Goal: Task Accomplishment & Management: Complete application form

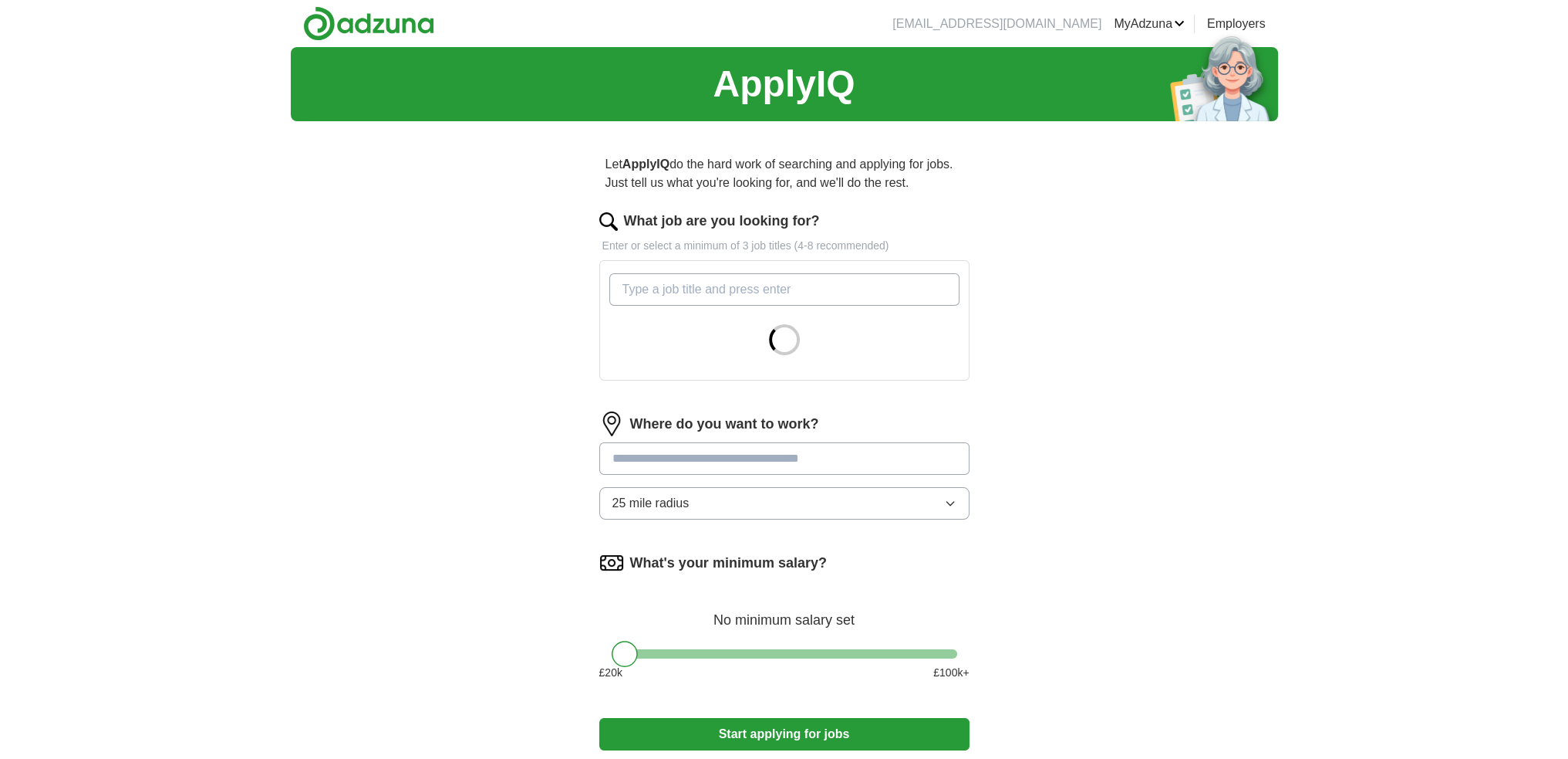
click at [676, 296] on input "What job are you looking for?" at bounding box center [784, 289] width 350 height 32
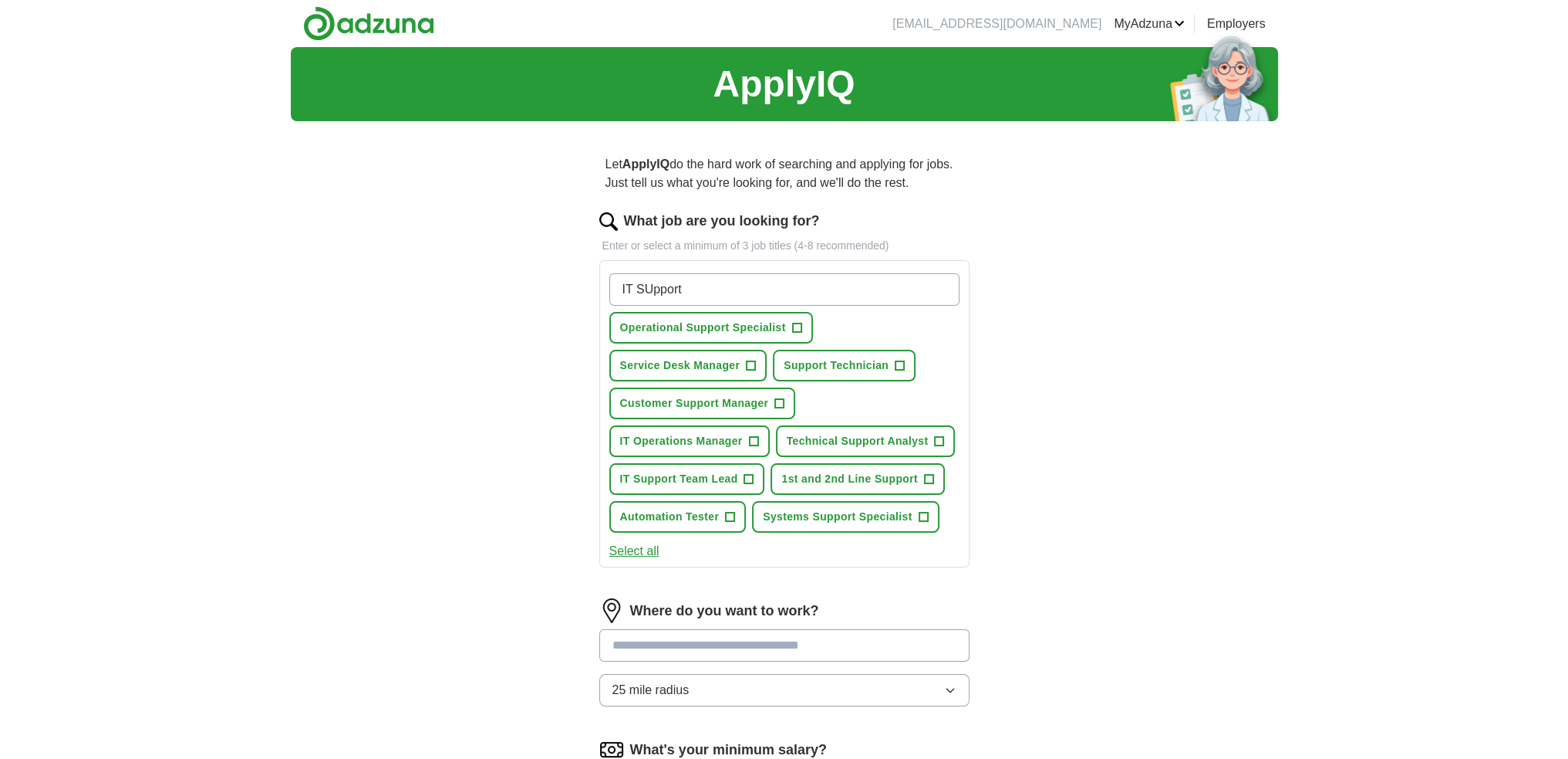
type input "IT SUpport"
click at [792, 329] on span "+" at bounding box center [796, 327] width 9 height 12
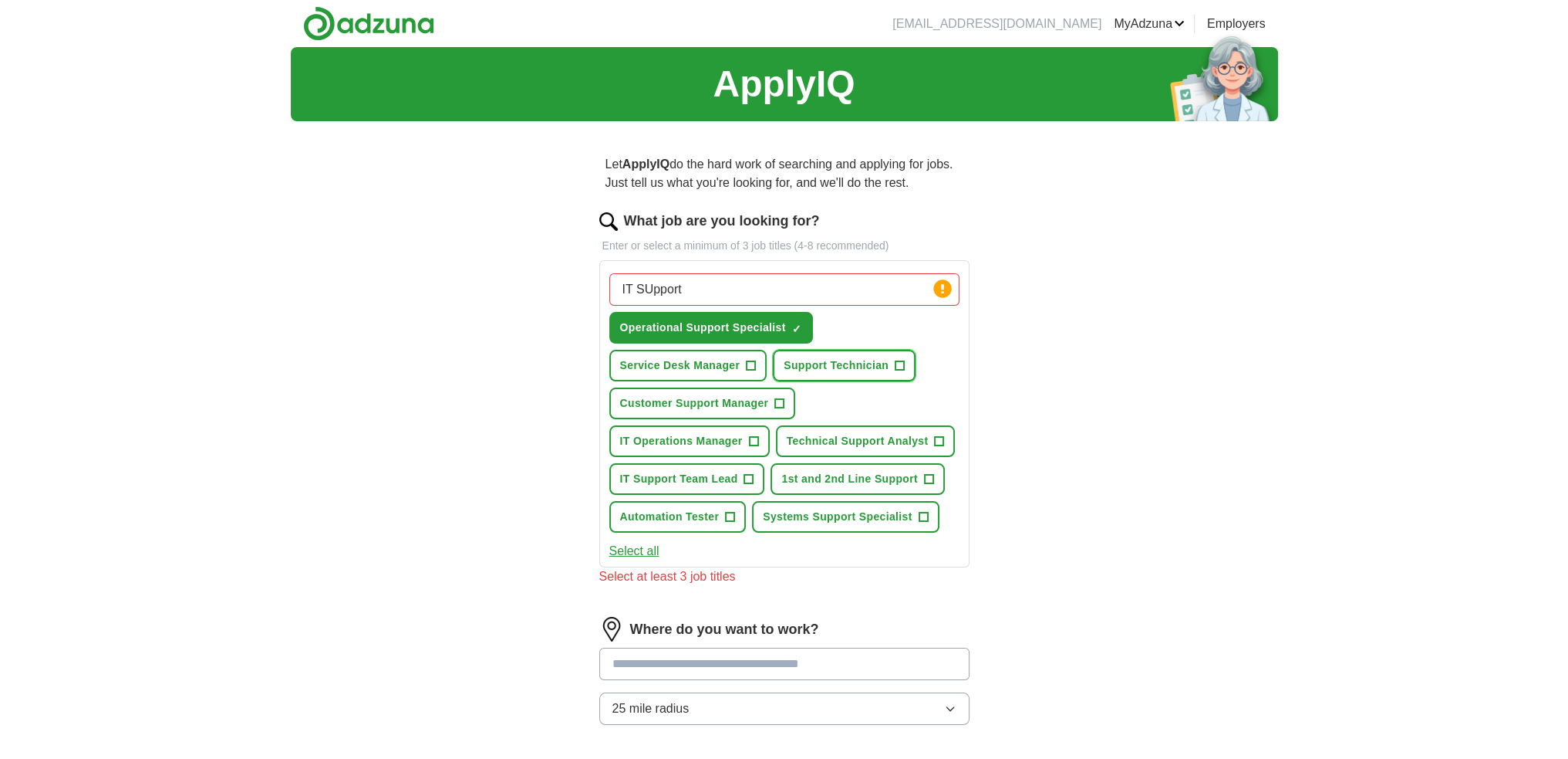
click at [898, 363] on span "+" at bounding box center [901, 365] width 9 height 12
click at [938, 439] on span "+" at bounding box center [939, 441] width 9 height 12
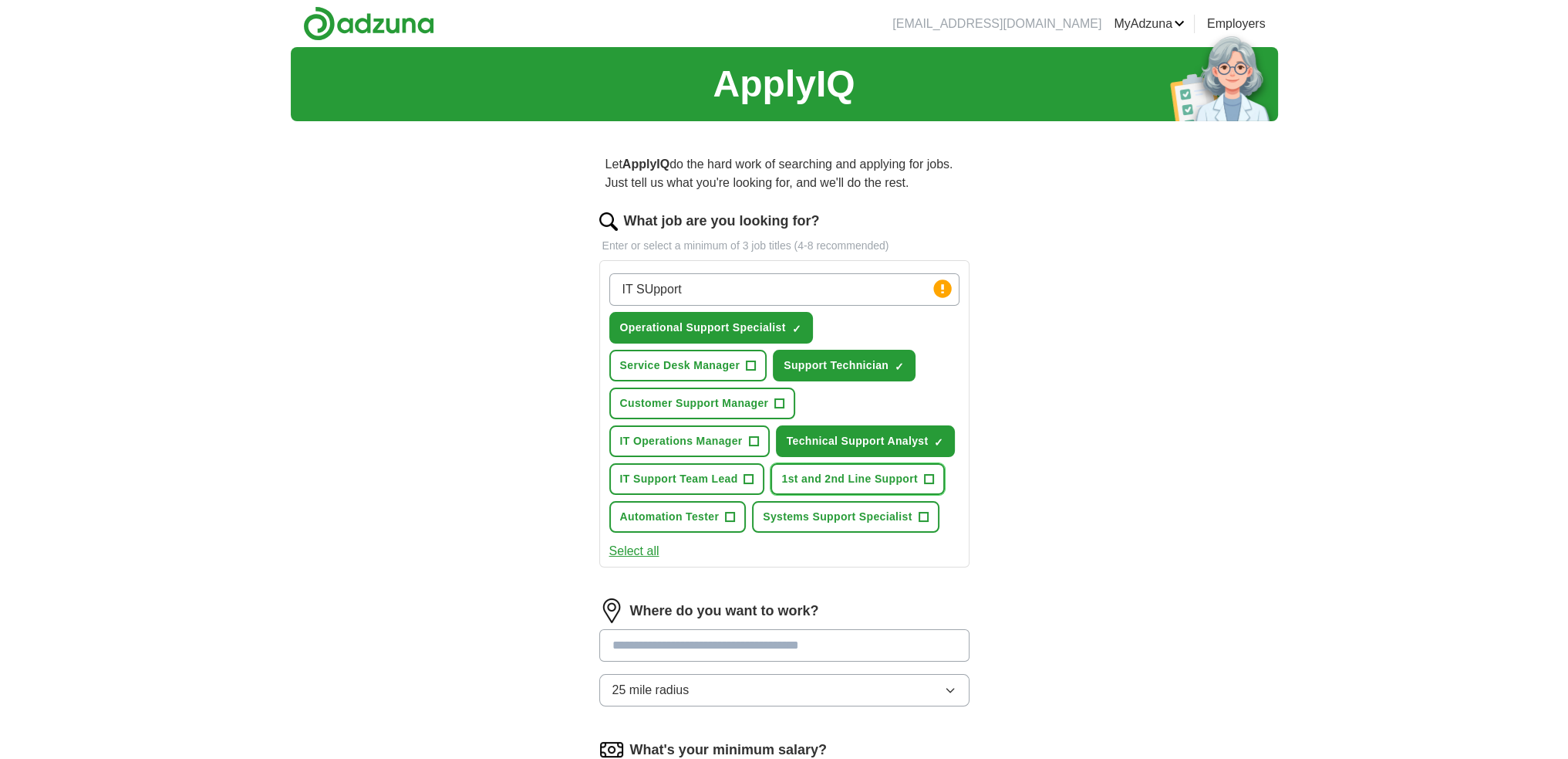
click at [929, 476] on span "+" at bounding box center [929, 479] width 9 height 12
click at [914, 512] on button "Systems Support Specialist +" at bounding box center [845, 516] width 187 height 31
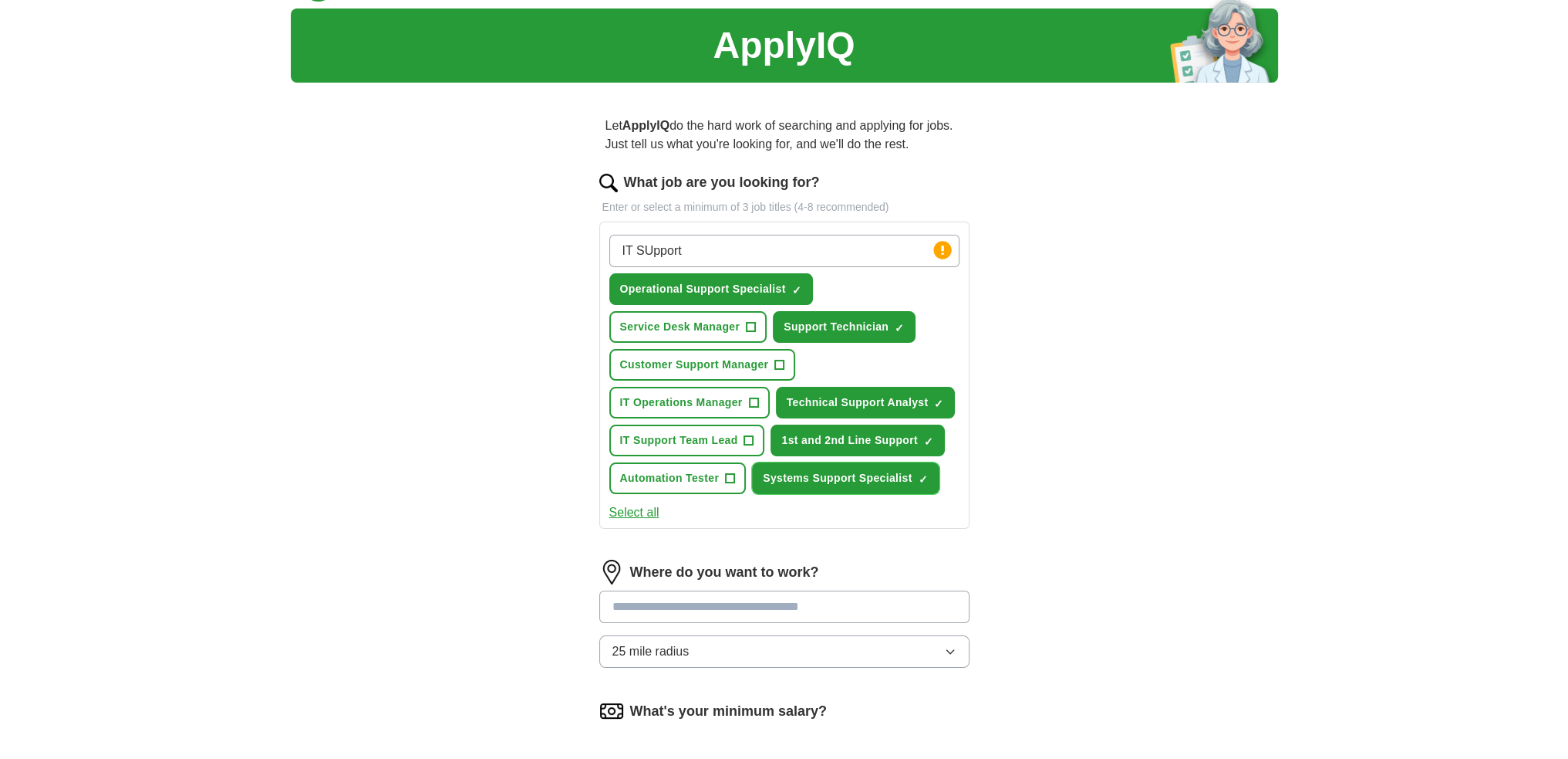
scroll to position [77, 0]
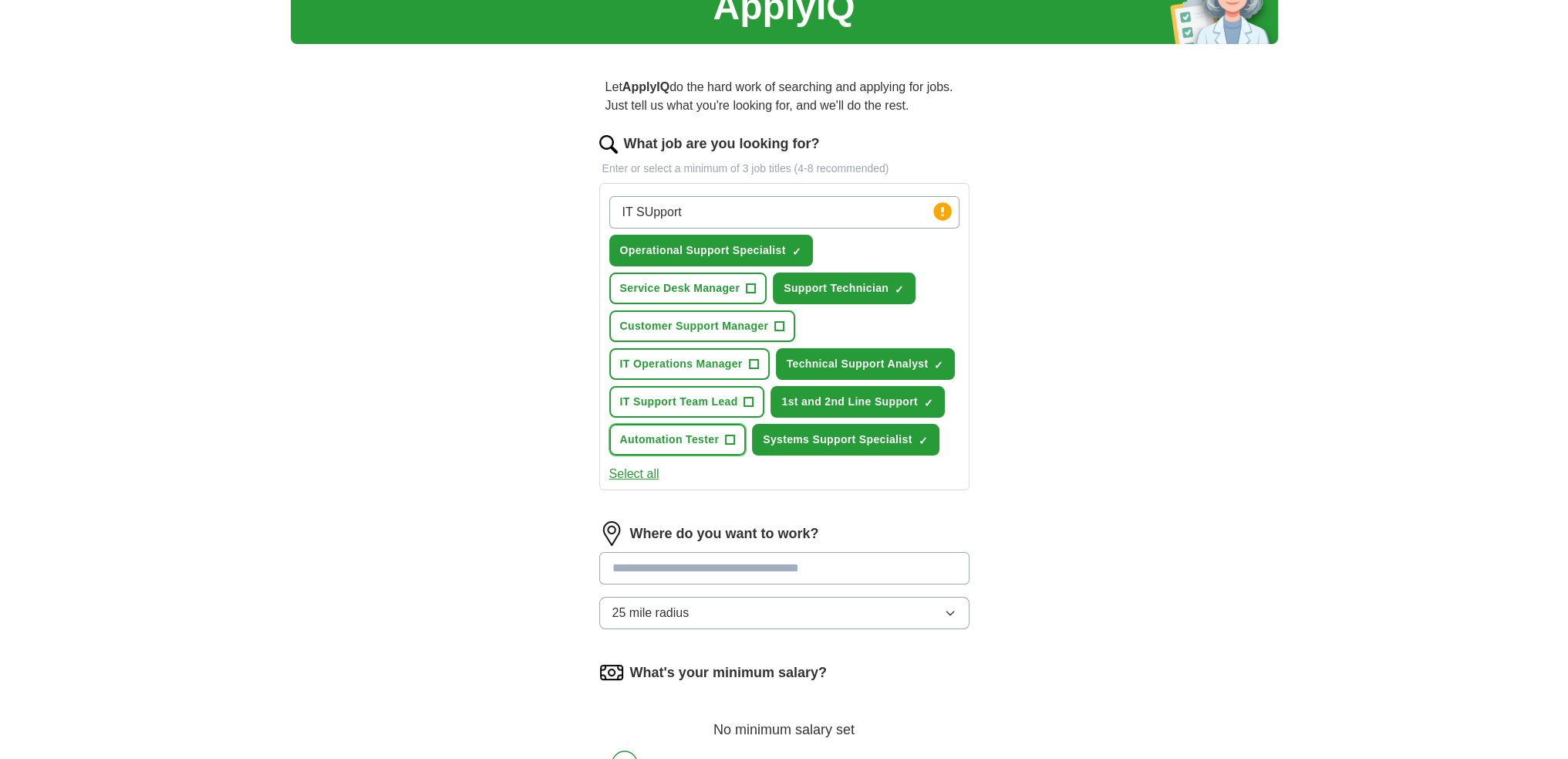
click at [726, 433] on span "+" at bounding box center [731, 439] width 9 height 12
click at [645, 472] on button "Select all" at bounding box center [634, 474] width 50 height 18
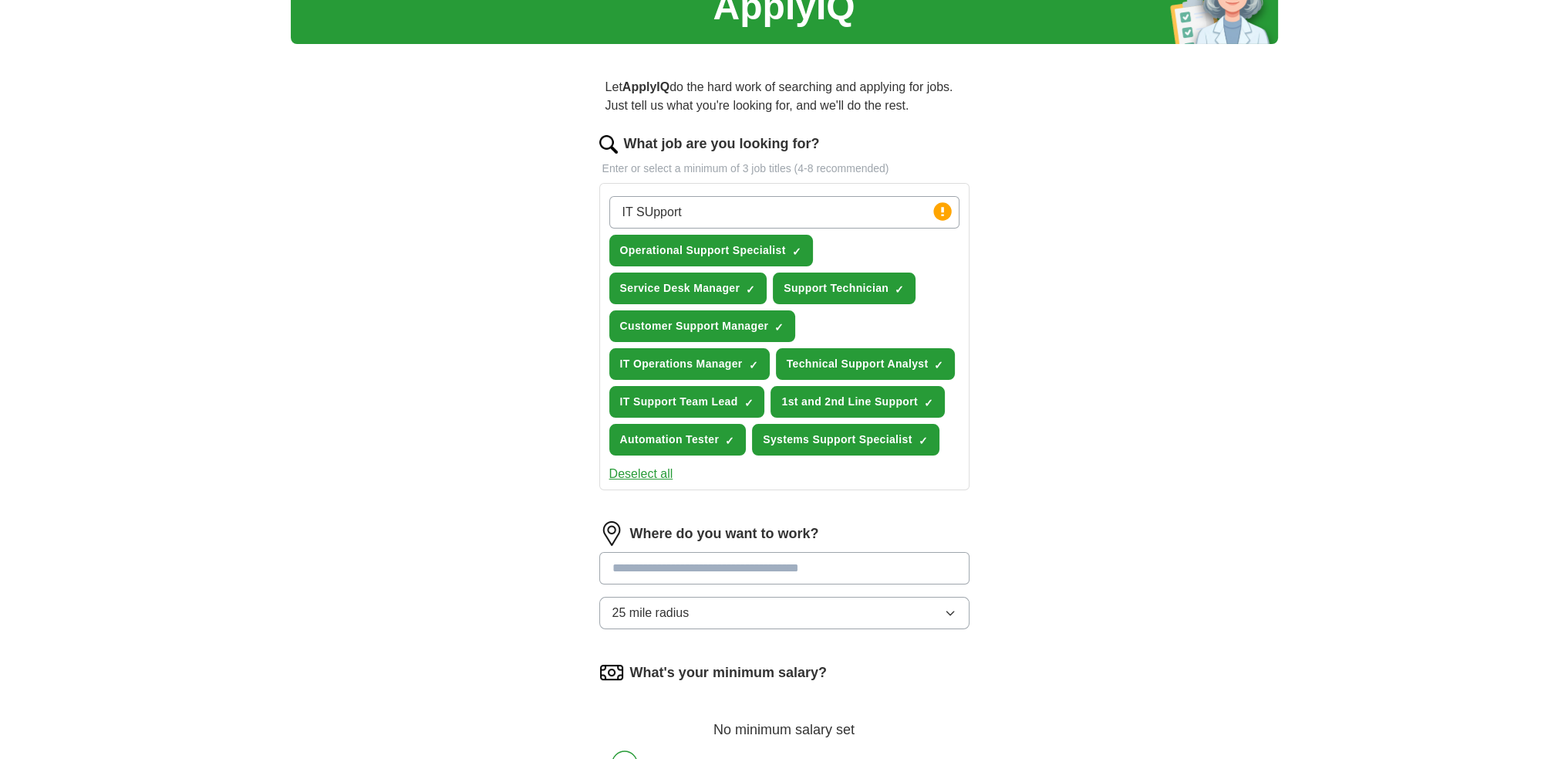
click at [648, 471] on button "Deselect all" at bounding box center [641, 474] width 64 height 18
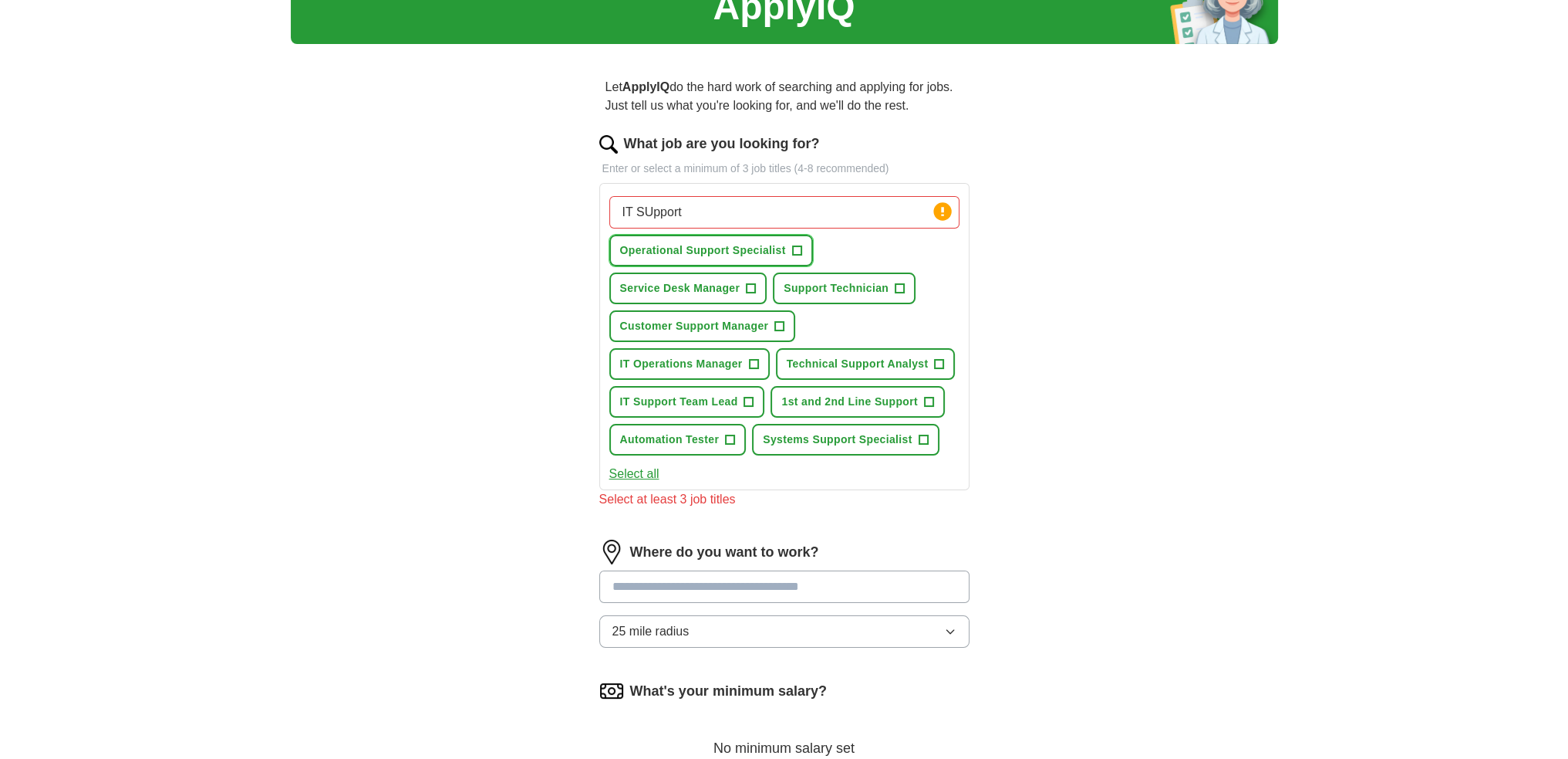
click at [797, 248] on span "+" at bounding box center [796, 250] width 9 height 12
click at [900, 285] on span "+" at bounding box center [901, 288] width 9 height 12
click at [944, 361] on button "Technical Support Analyst +" at bounding box center [866, 363] width 180 height 31
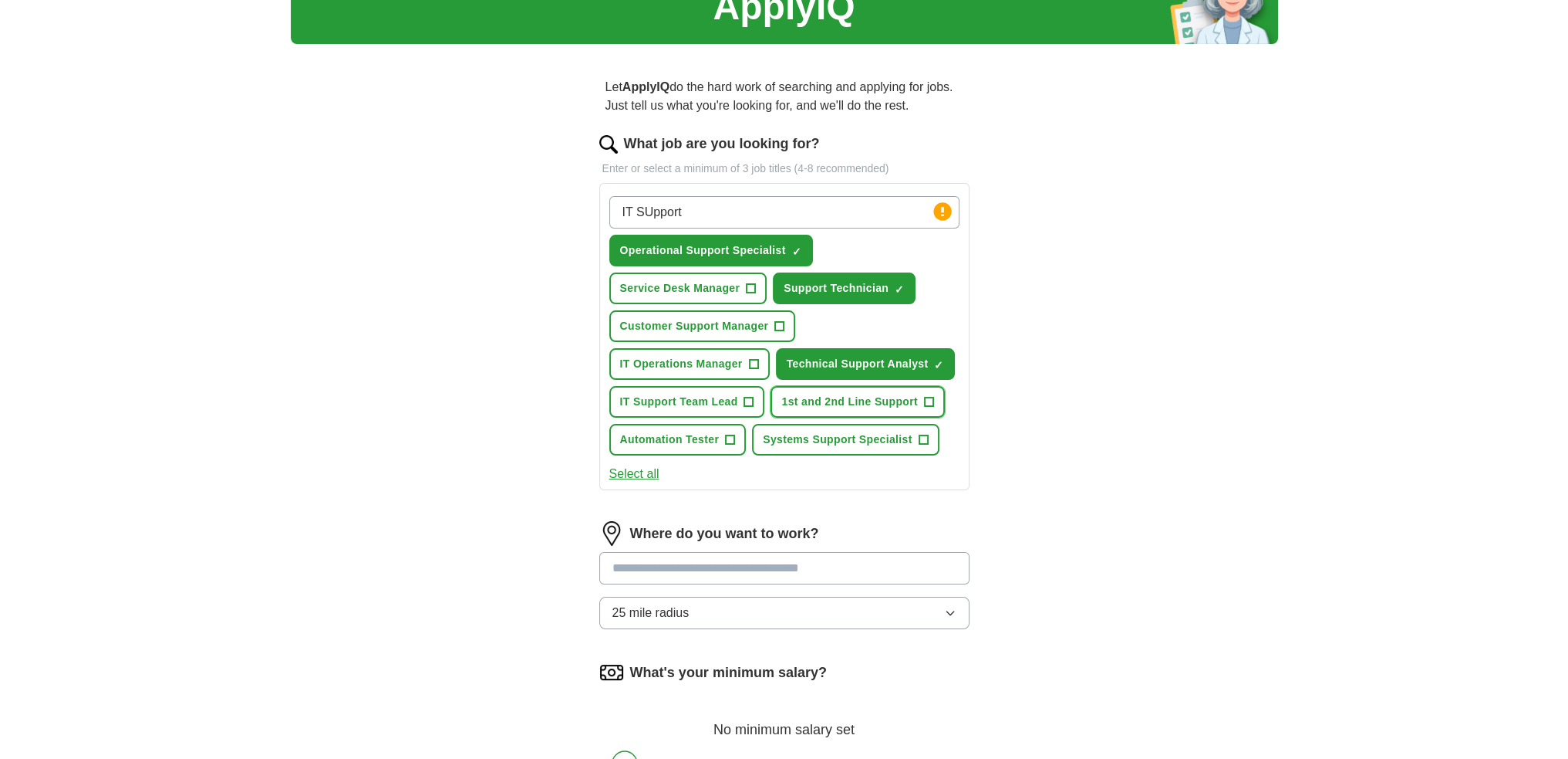
click at [931, 396] on span "+" at bounding box center [929, 401] width 9 height 12
click at [924, 436] on span "+" at bounding box center [924, 439] width 9 height 12
click at [722, 439] on button "Automation Tester +" at bounding box center [678, 439] width 137 height 31
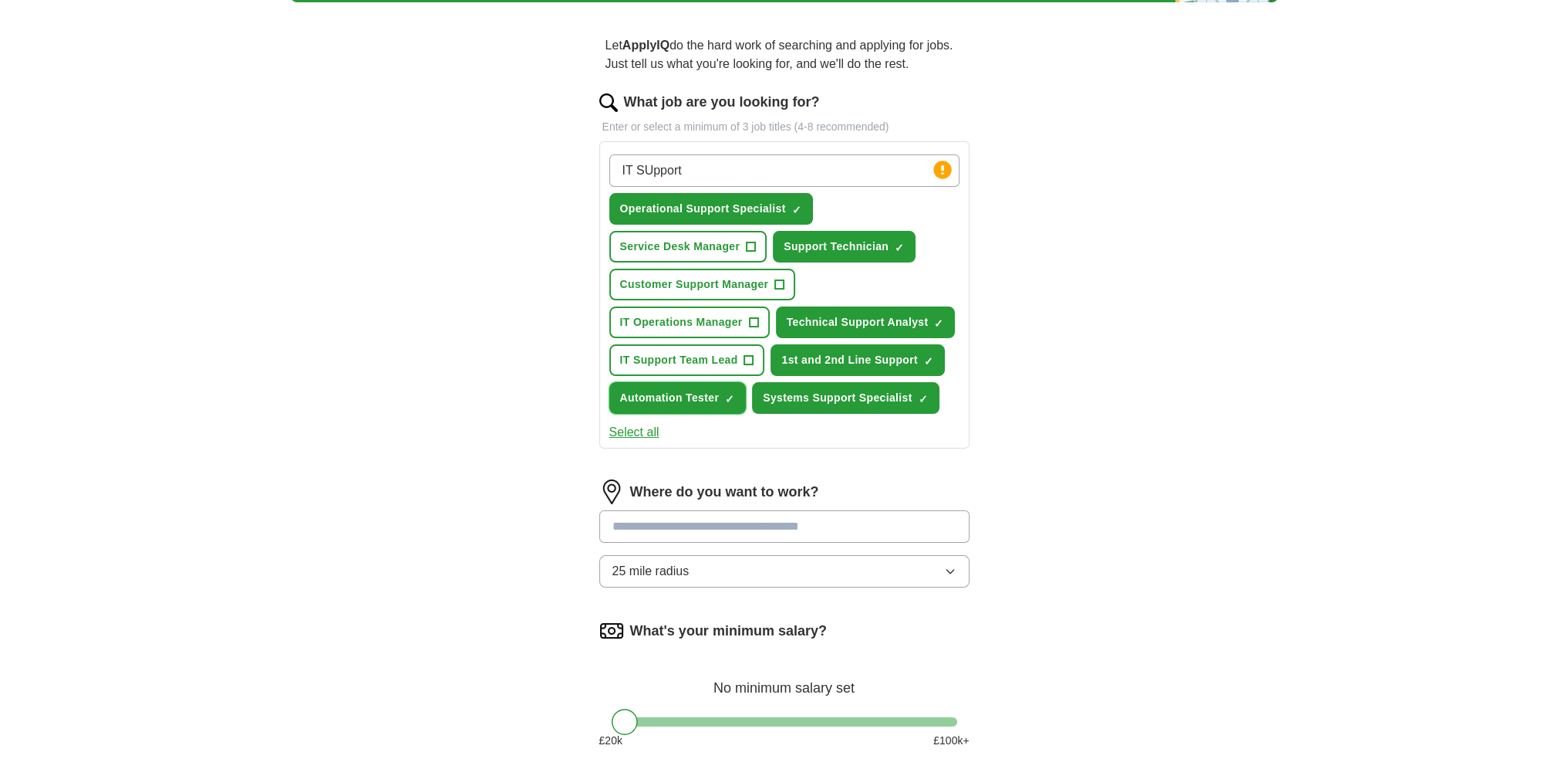
scroll to position [154, 0]
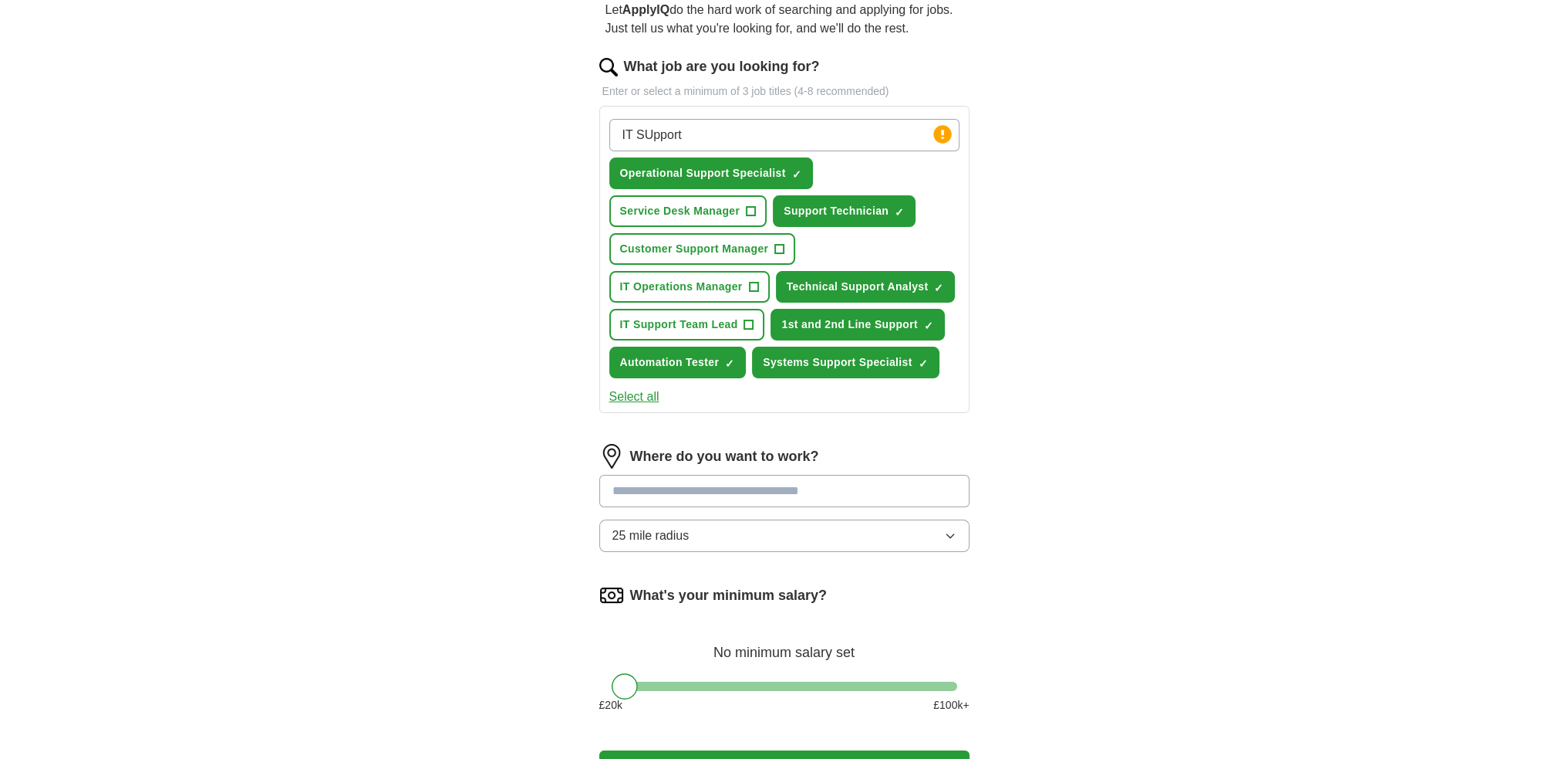
click at [763, 483] on input at bounding box center [784, 491] width 371 height 32
type input "***"
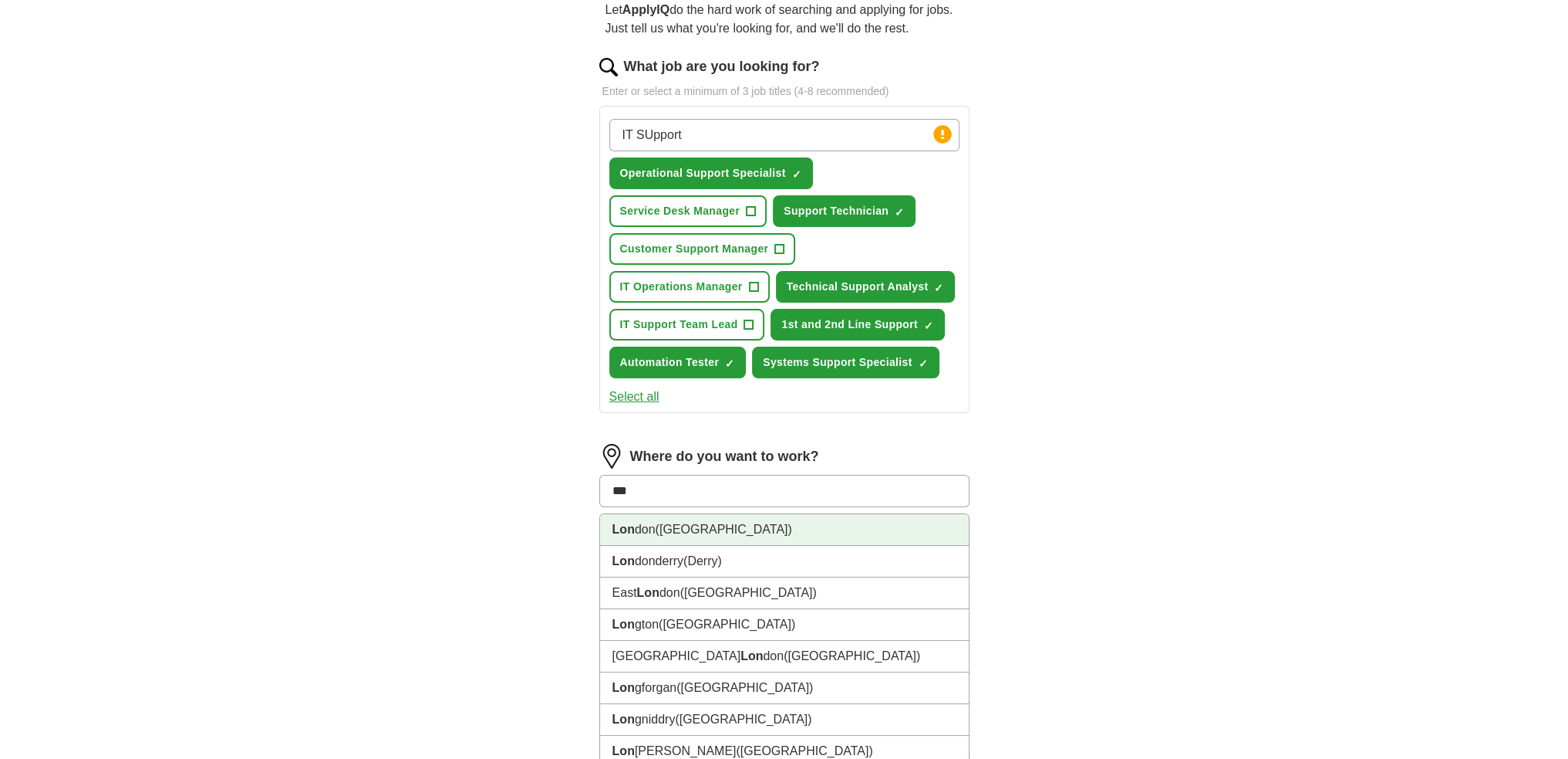
click at [674, 523] on span "([GEOGRAPHIC_DATA])" at bounding box center [724, 529] width 136 height 13
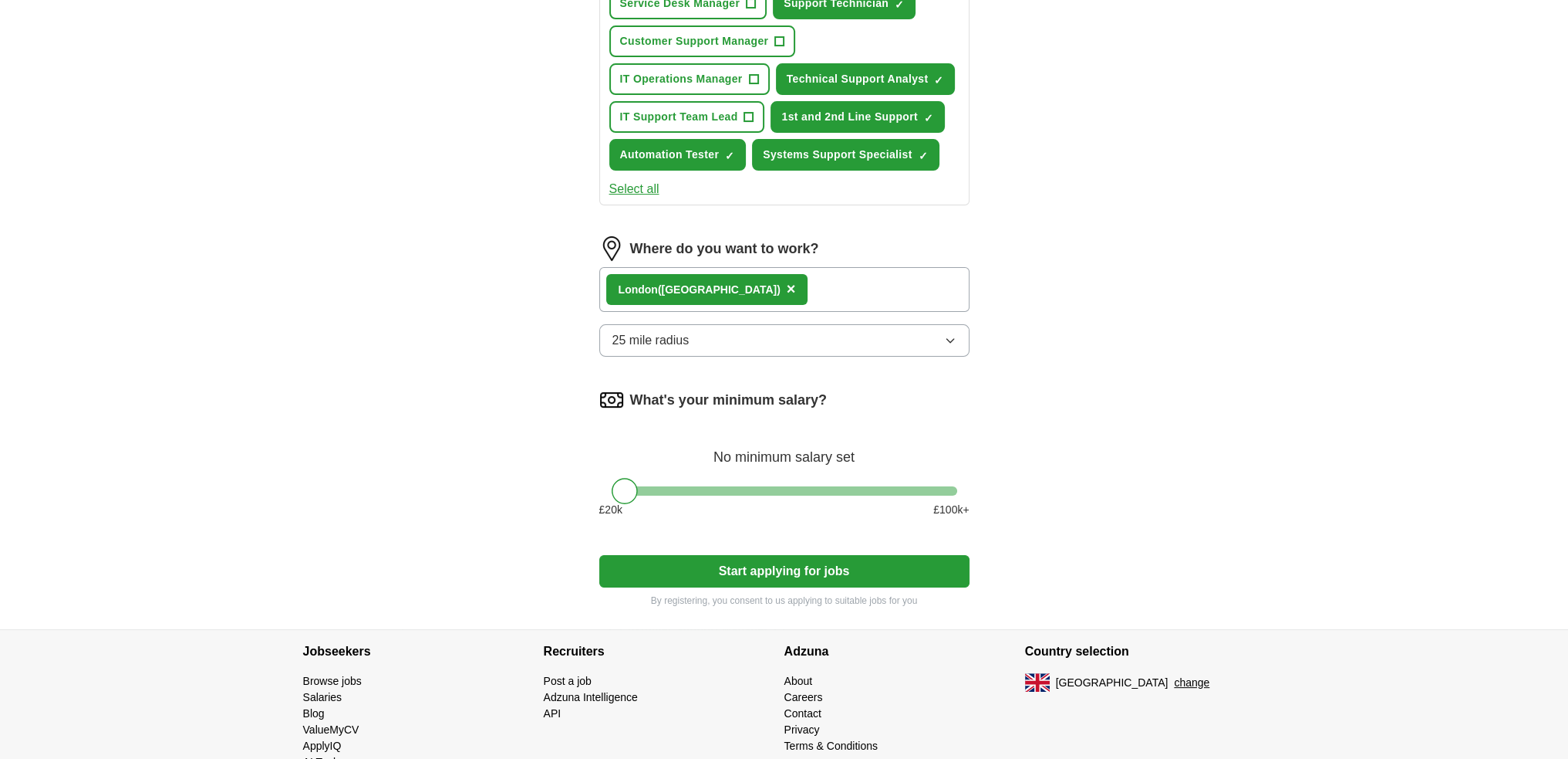
scroll to position [385, 0]
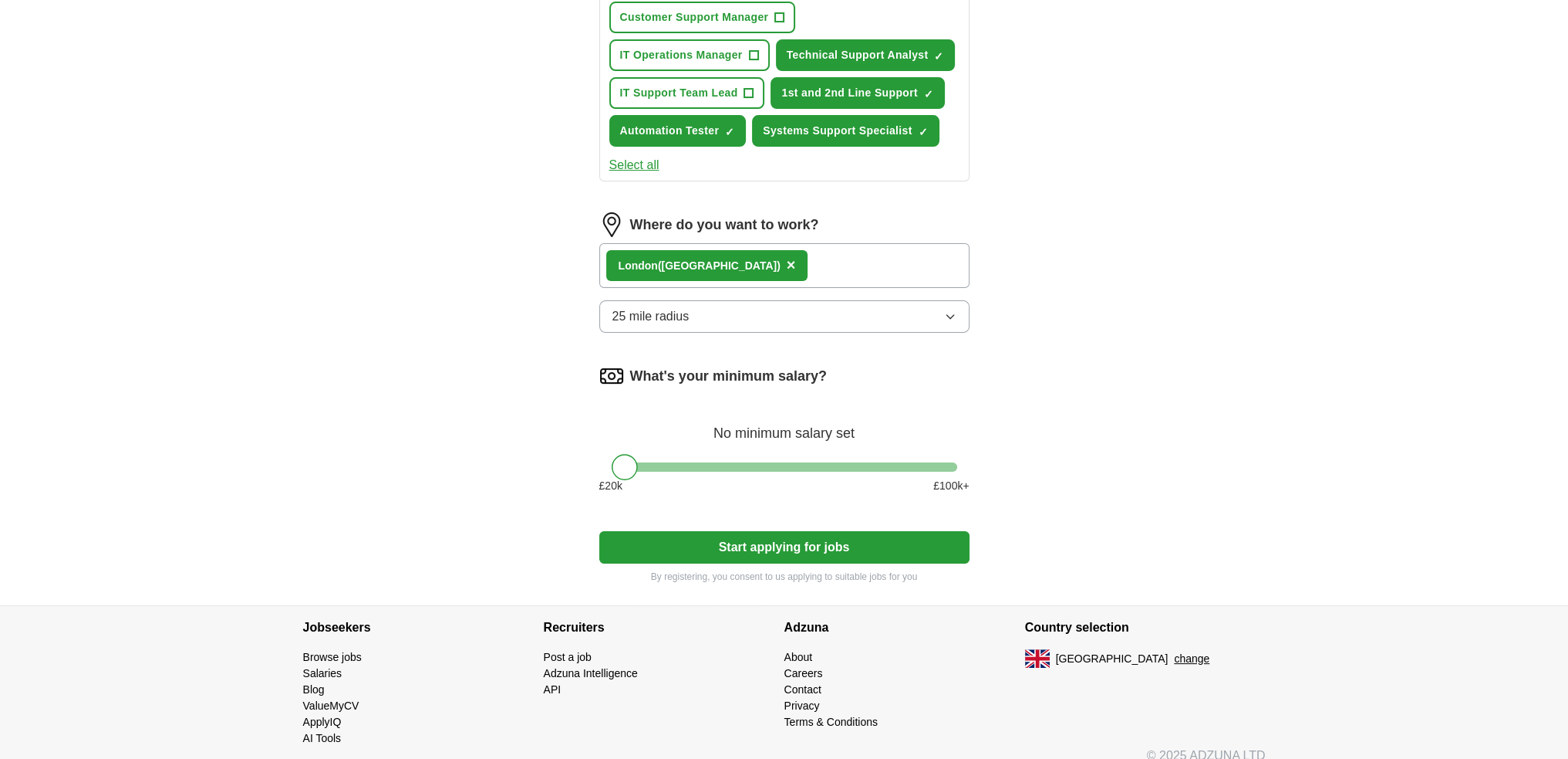
click at [820, 311] on button "25 mile radius" at bounding box center [784, 316] width 371 height 32
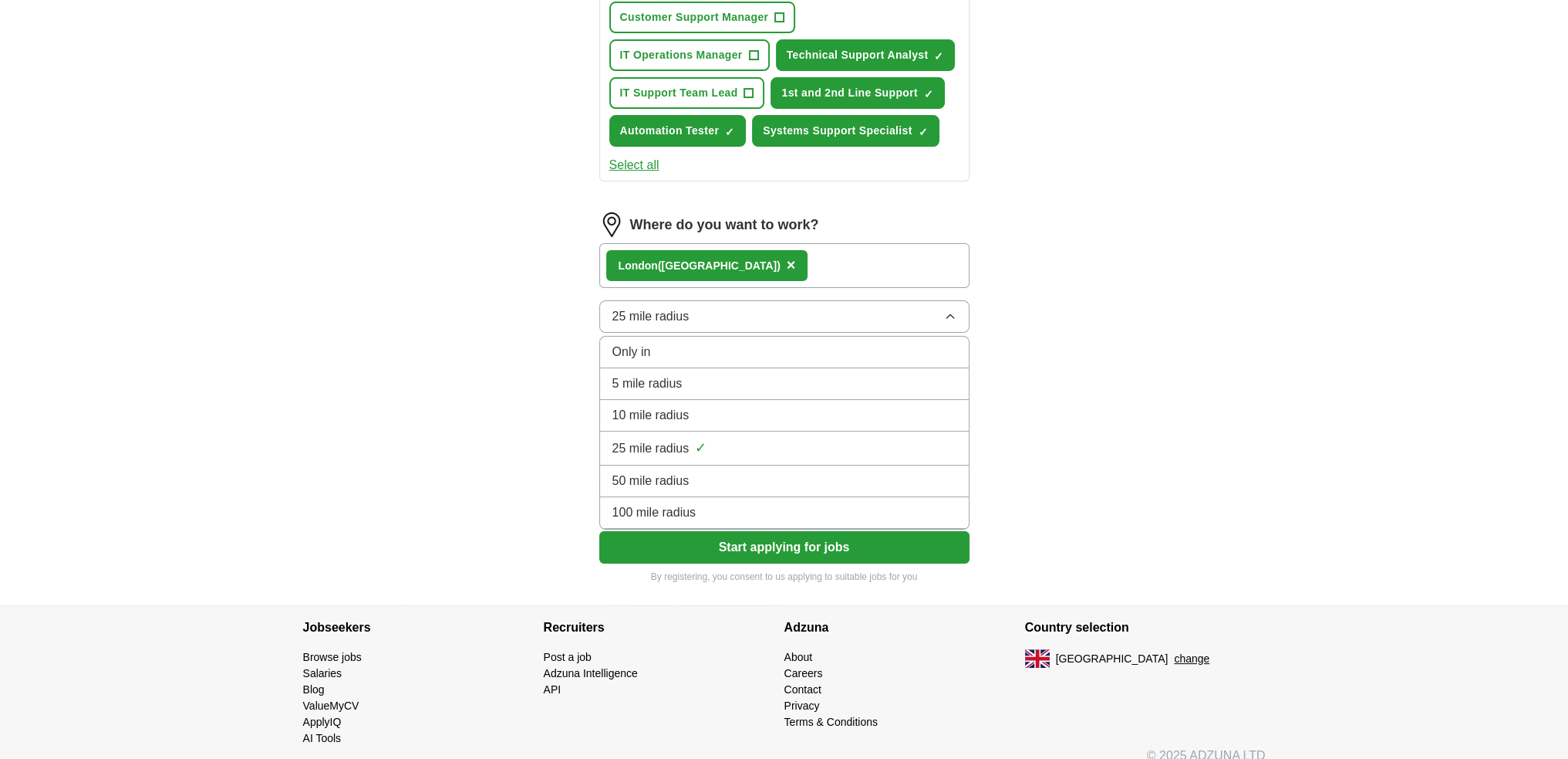
drag, startPoint x: 749, startPoint y: 342, endPoint x: 665, endPoint y: 343, distance: 84.0
click at [749, 343] on div "Only in" at bounding box center [784, 352] width 344 height 18
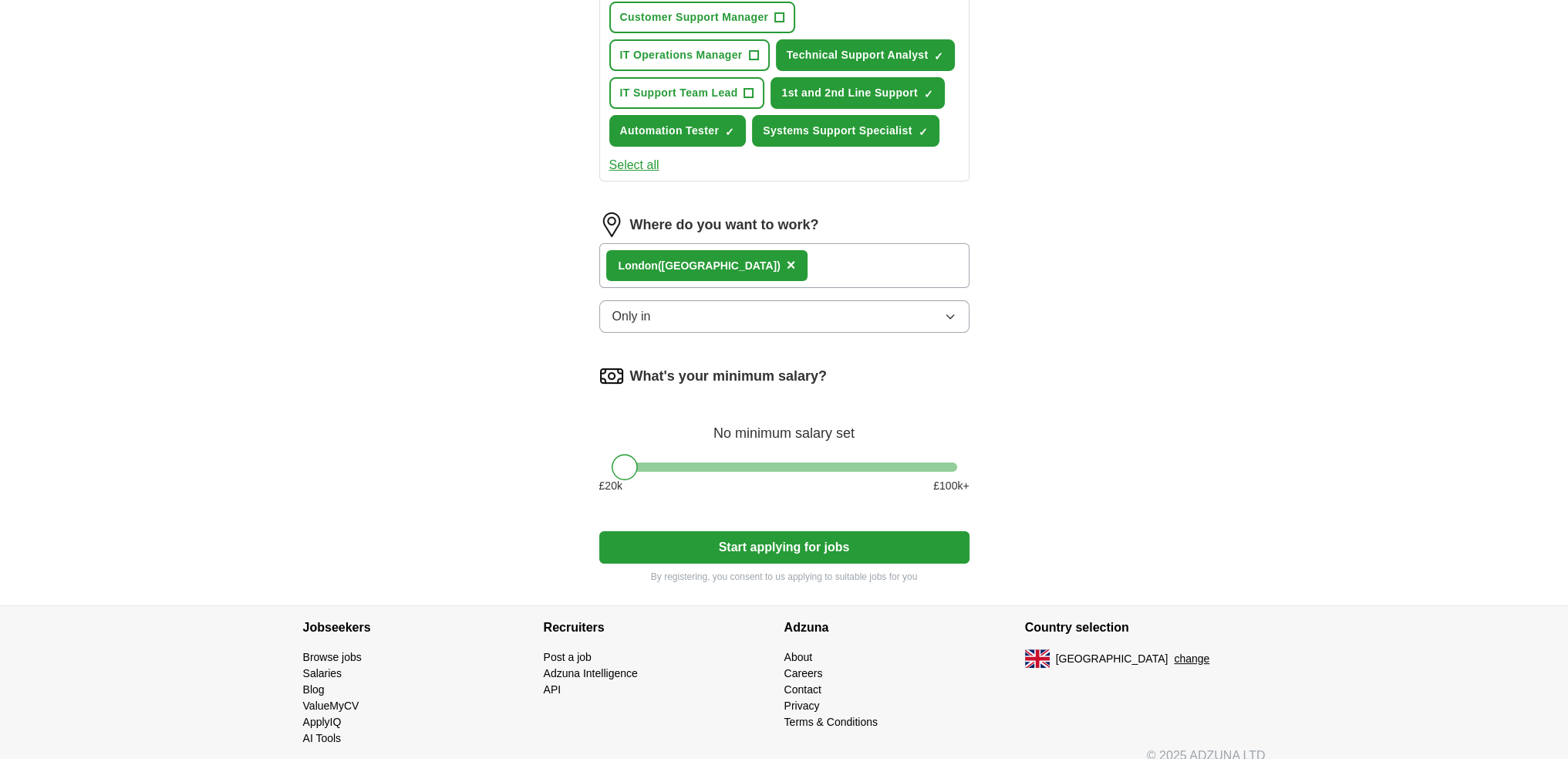
click at [451, 387] on div "ApplyIQ Let ApplyIQ do the hard work of searching and applying for jobs. Just t…" at bounding box center [784, 134] width 987 height 944
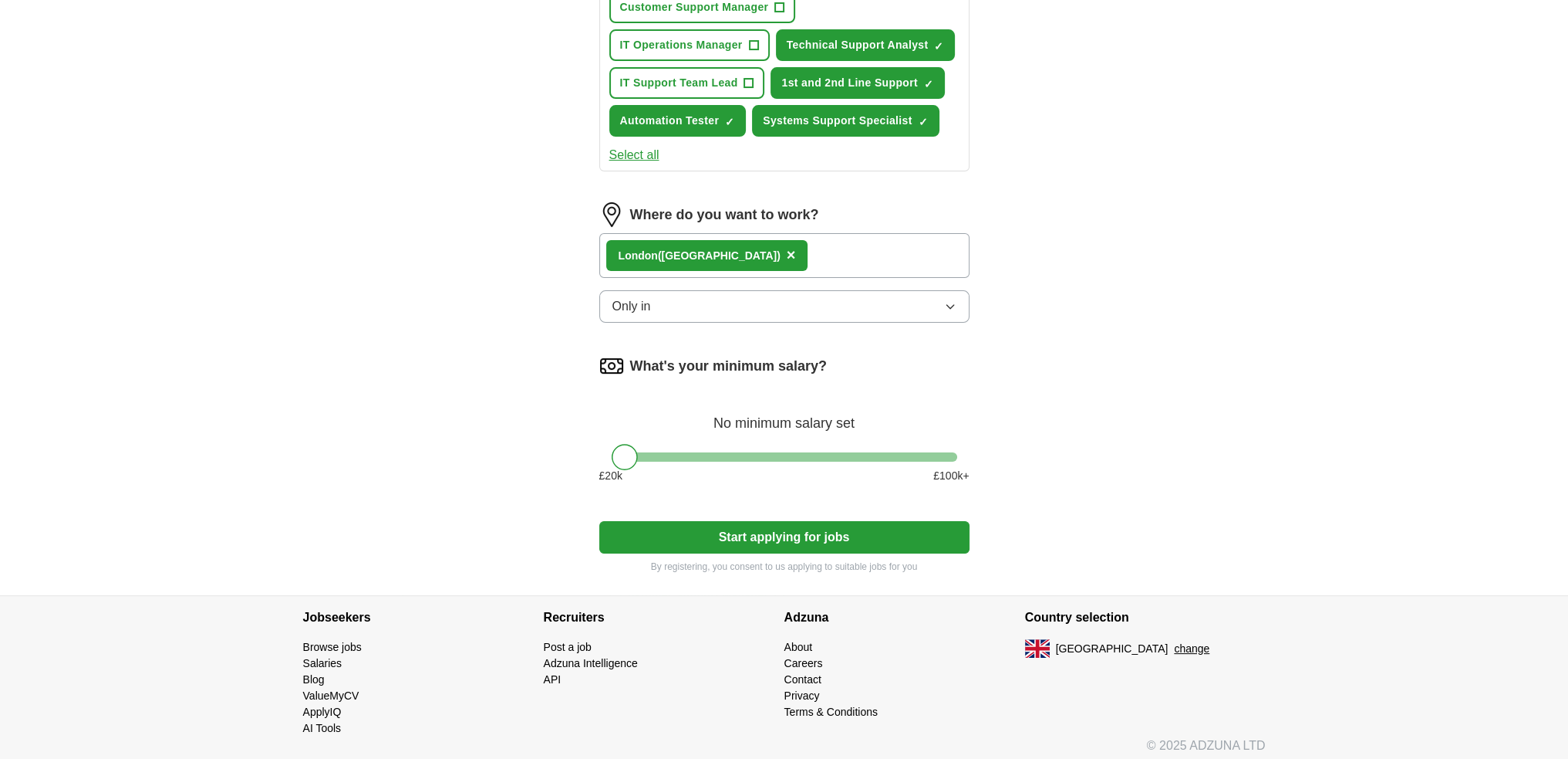
scroll to position [398, 0]
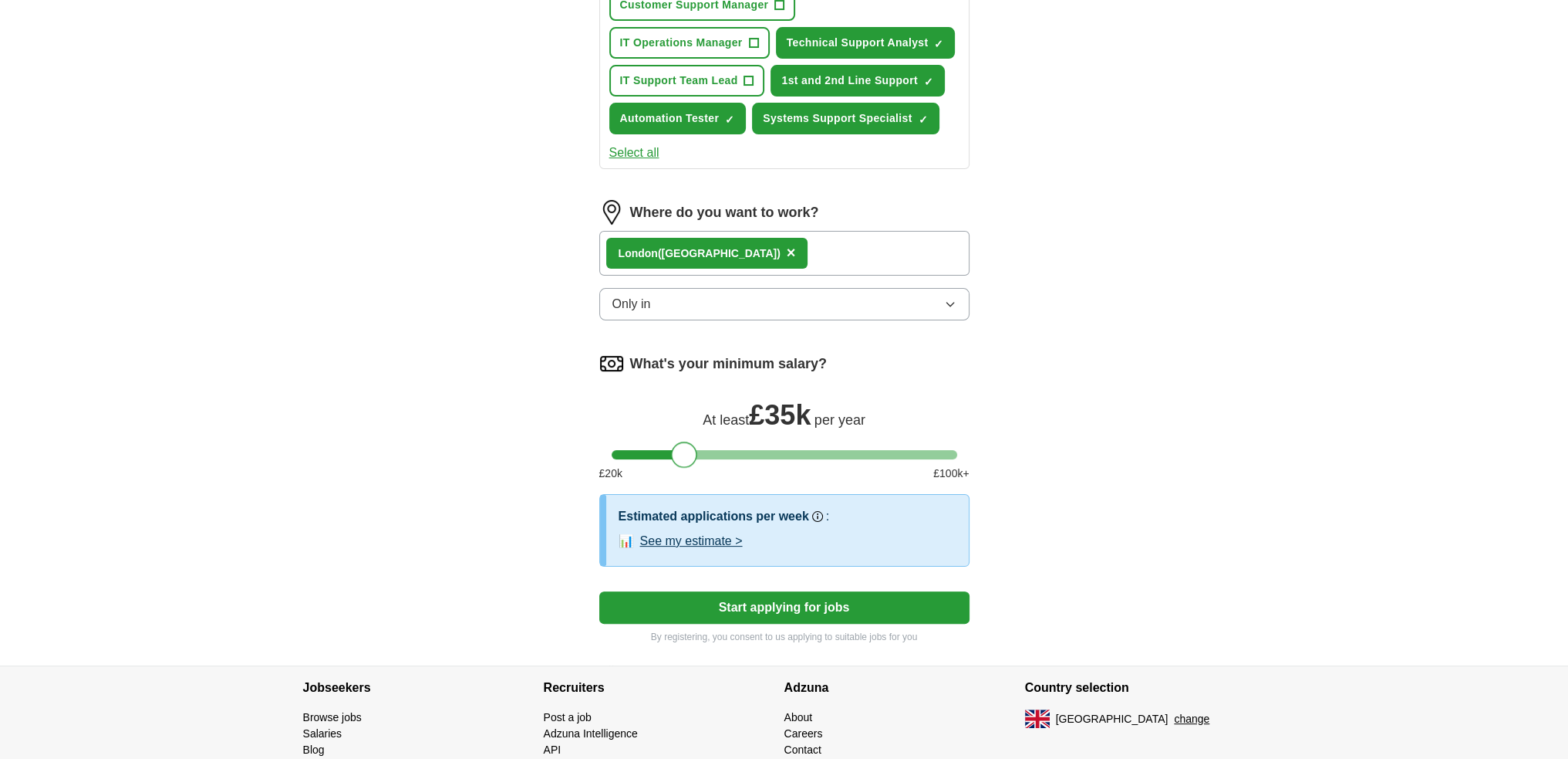
drag, startPoint x: 628, startPoint y: 446, endPoint x: 689, endPoint y: 448, distance: 61.0
click at [689, 448] on div at bounding box center [684, 455] width 26 height 26
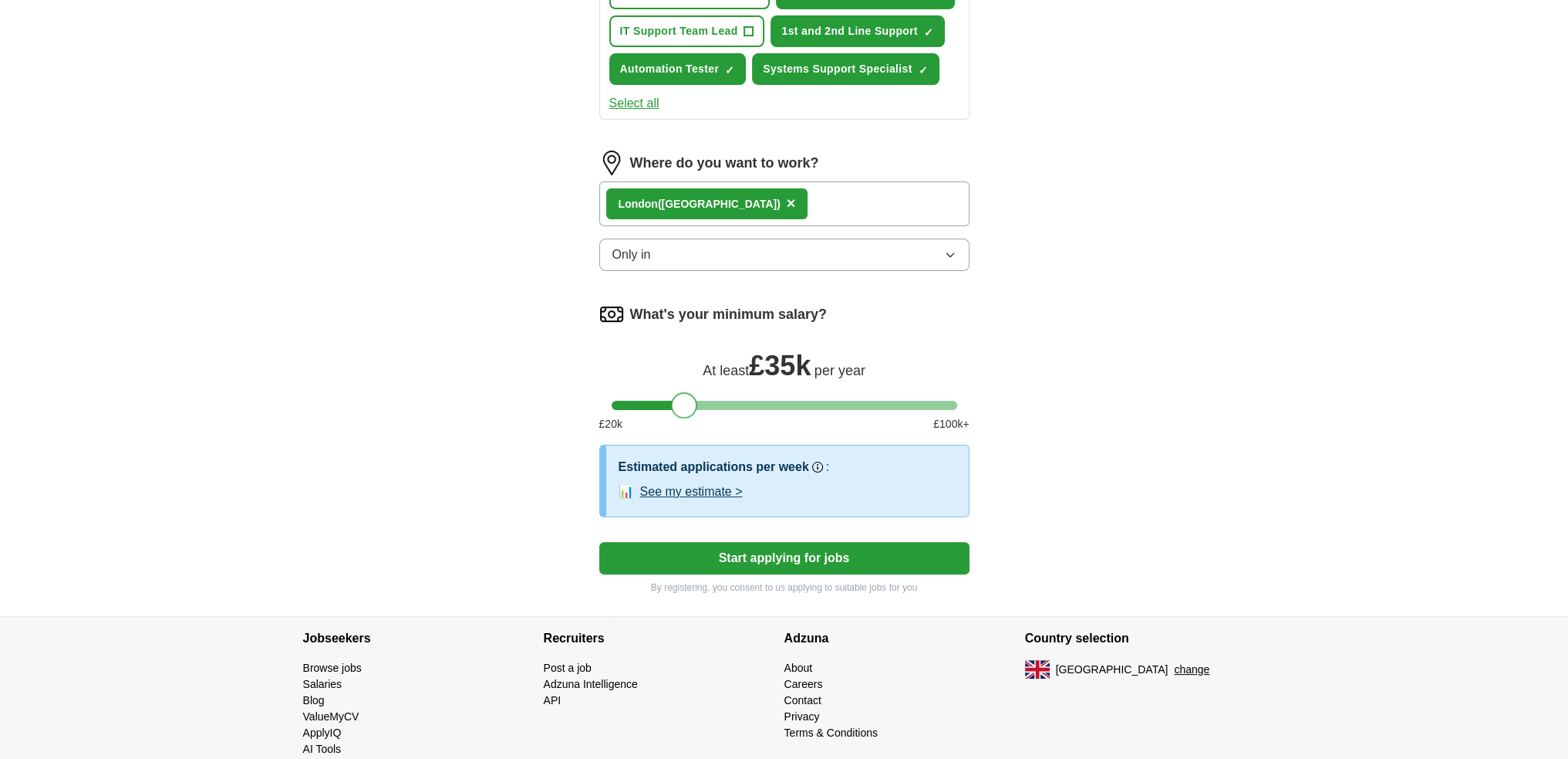
scroll to position [471, 0]
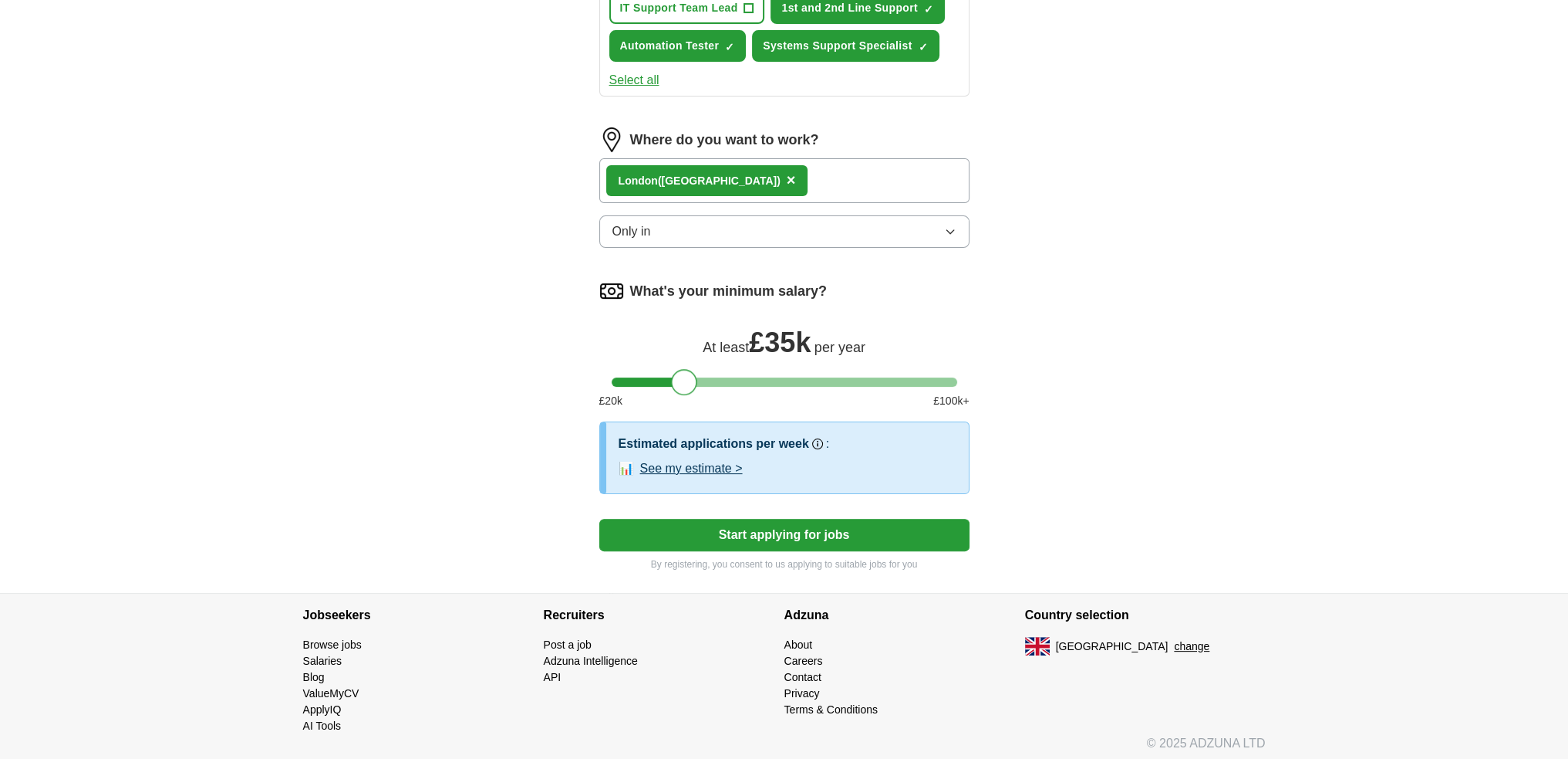
click at [722, 462] on button "See my estimate >" at bounding box center [691, 468] width 102 height 18
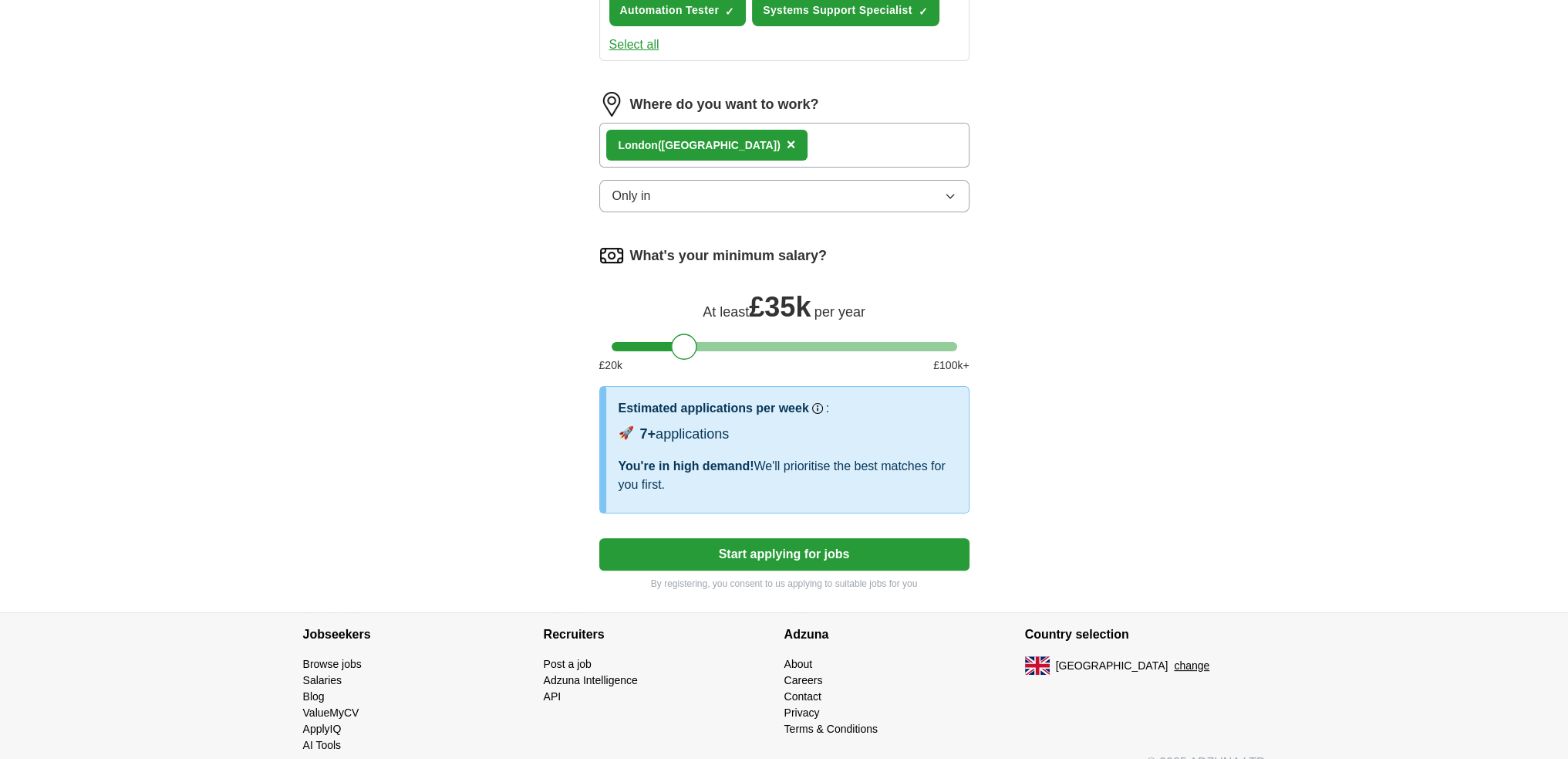
scroll to position [526, 0]
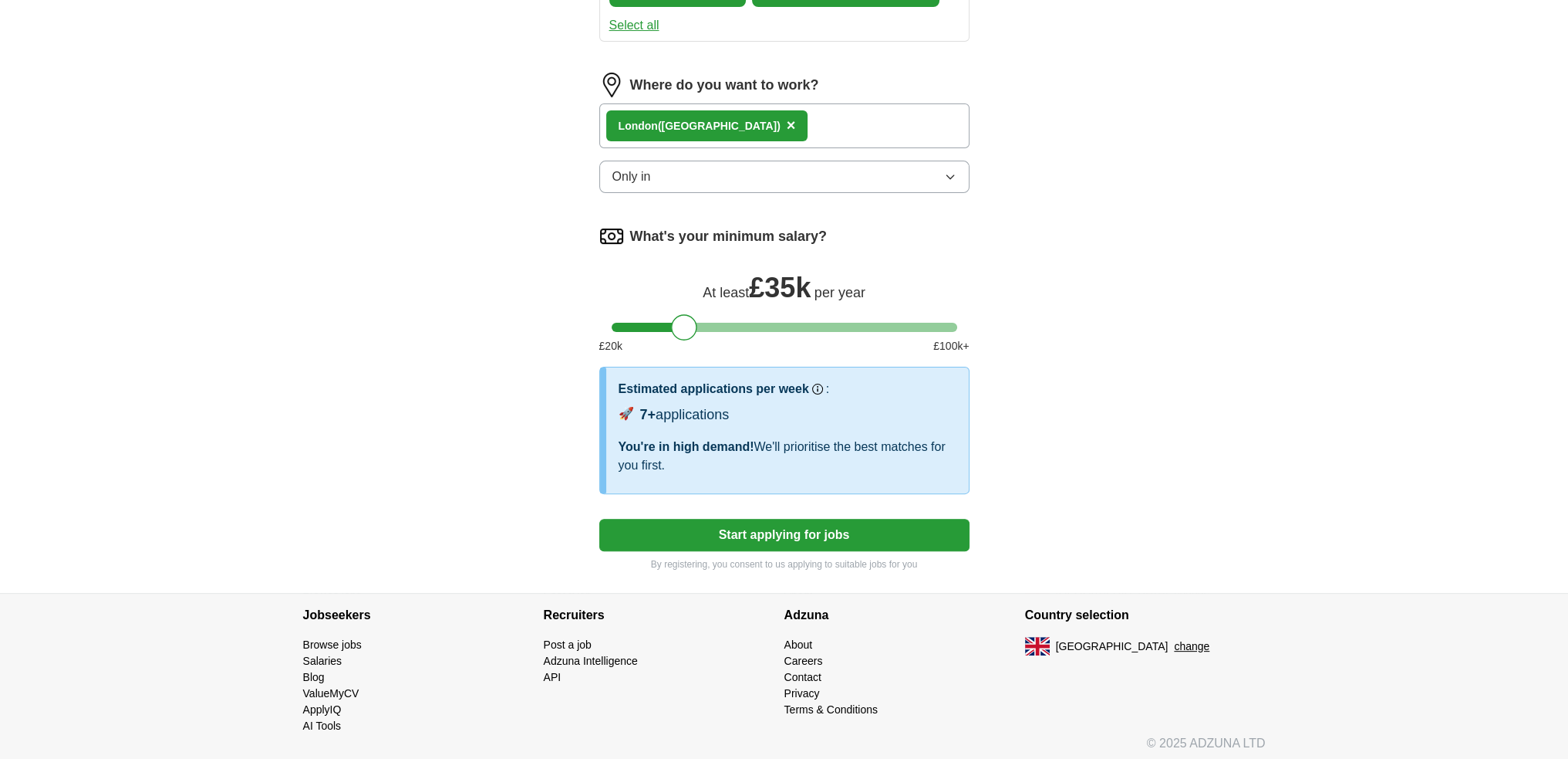
click at [760, 530] on button "Start applying for jobs" at bounding box center [784, 534] width 371 height 32
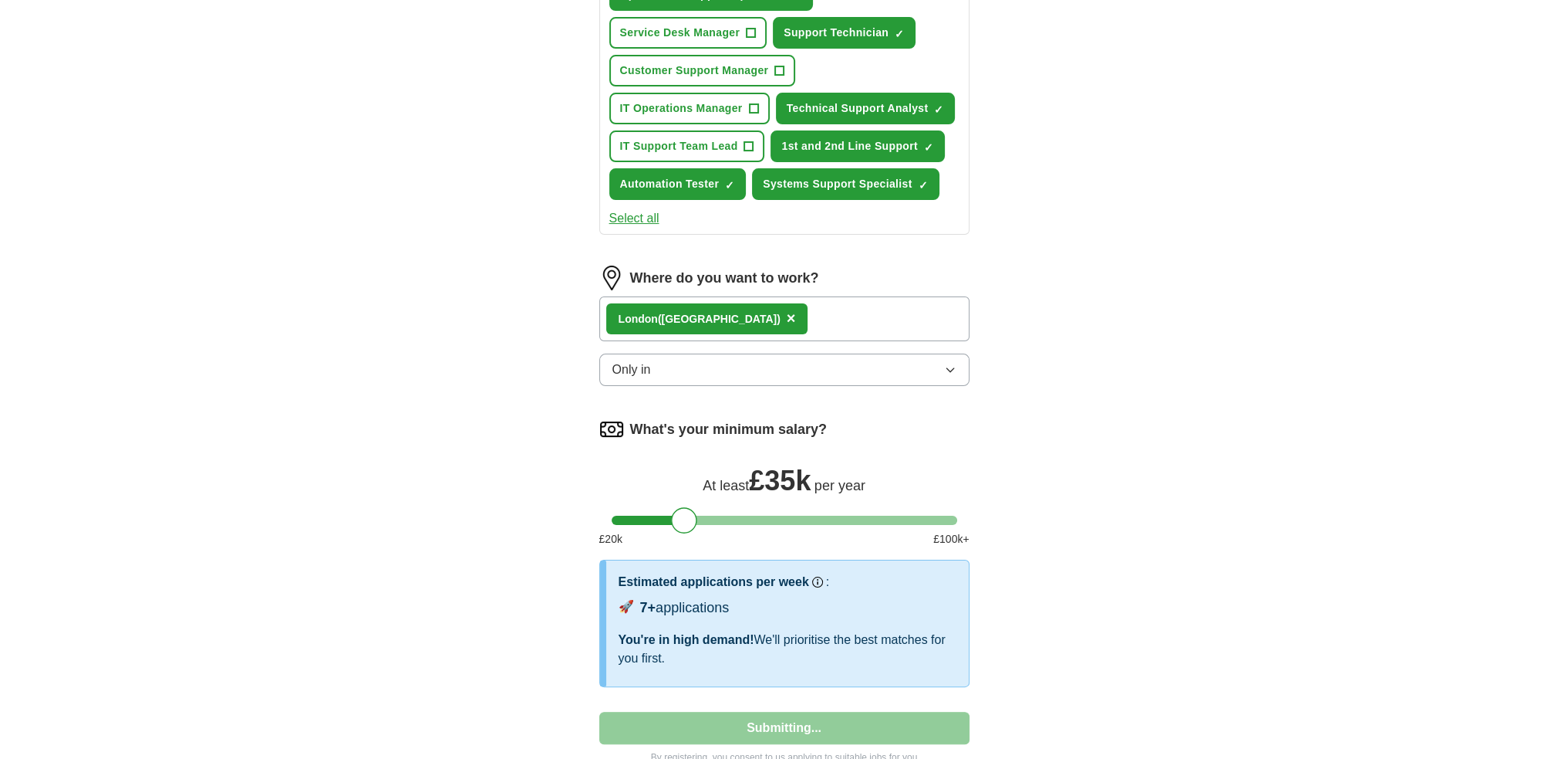
select select "**"
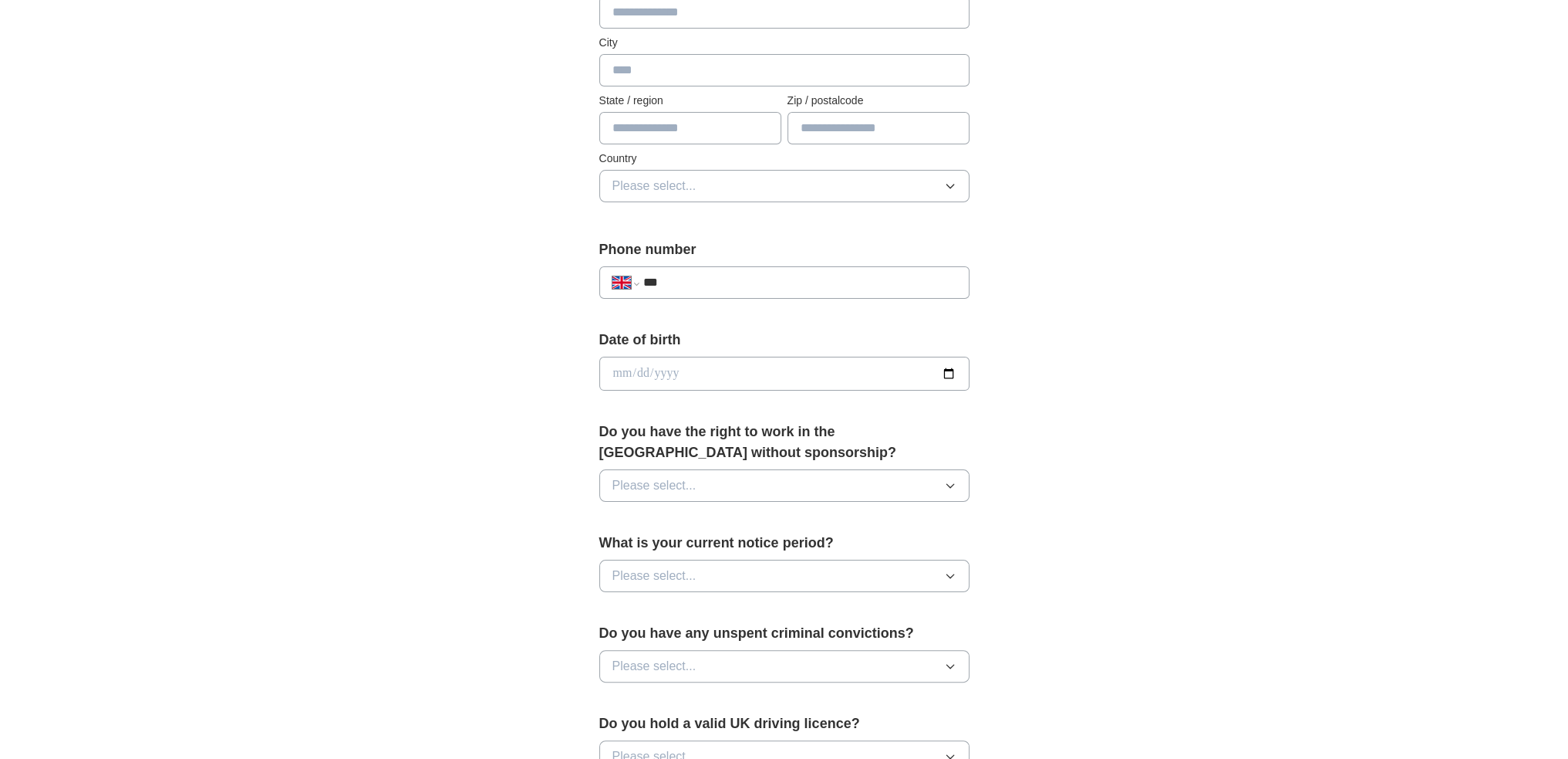
scroll to position [77, 0]
